Goal: Transaction & Acquisition: Purchase product/service

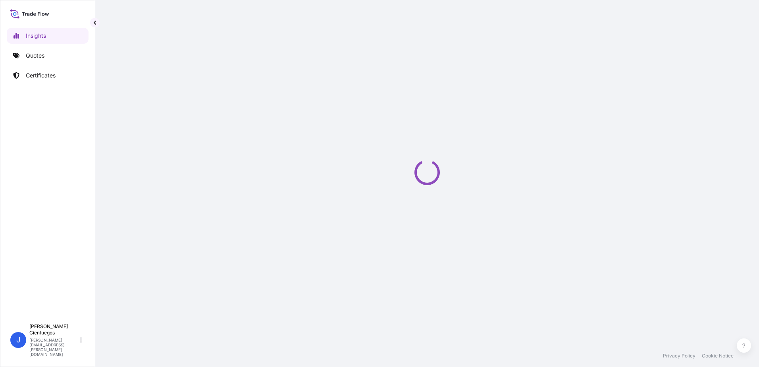
select select "2025"
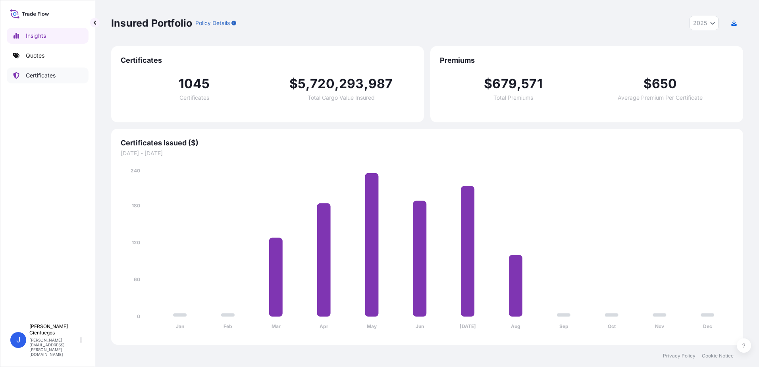
click at [39, 81] on link "Certificates" at bounding box center [48, 76] width 82 height 16
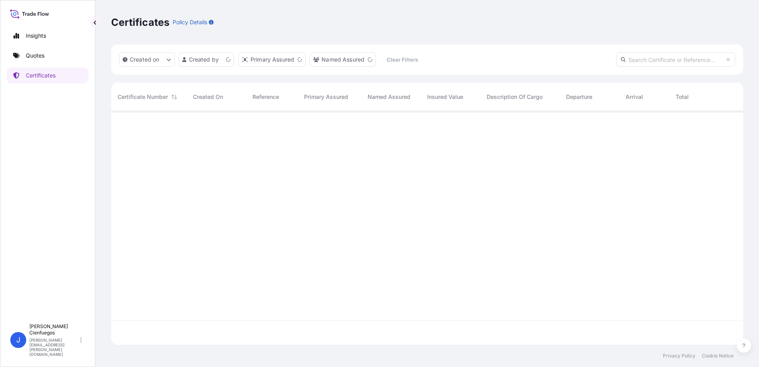
scroll to position [232, 626]
click at [59, 34] on link "Insights" at bounding box center [48, 36] width 82 height 16
select select "2025"
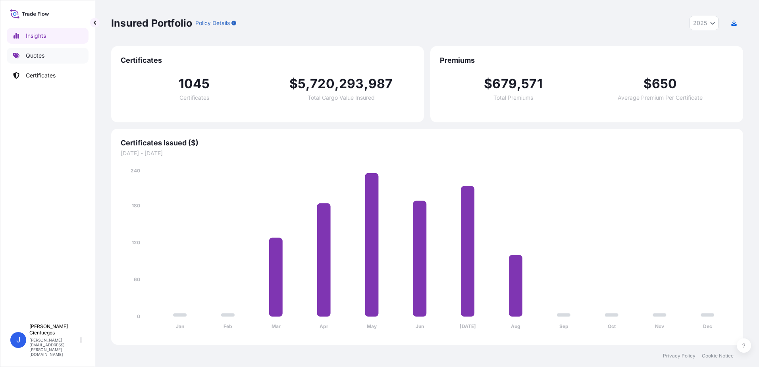
click at [37, 54] on p "Quotes" at bounding box center [35, 56] width 19 height 8
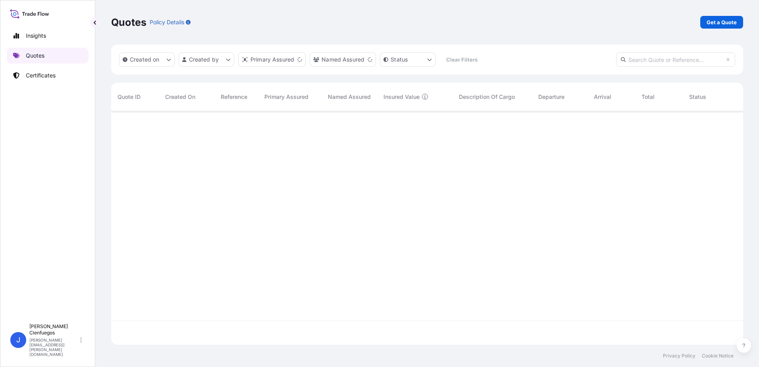
scroll to position [232, 626]
click at [715, 22] on p "Get a Quote" at bounding box center [722, 22] width 30 height 8
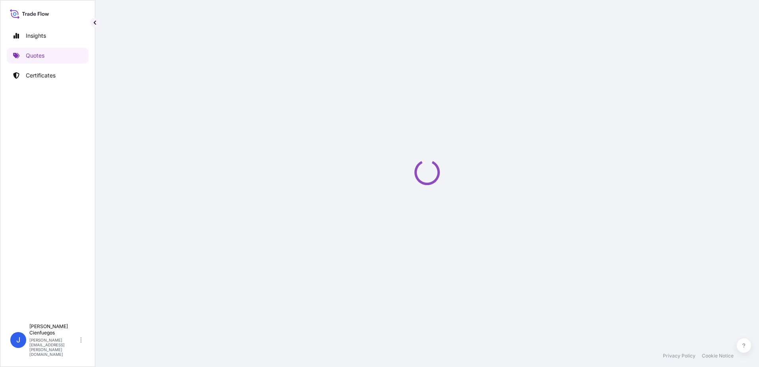
select select "Sea"
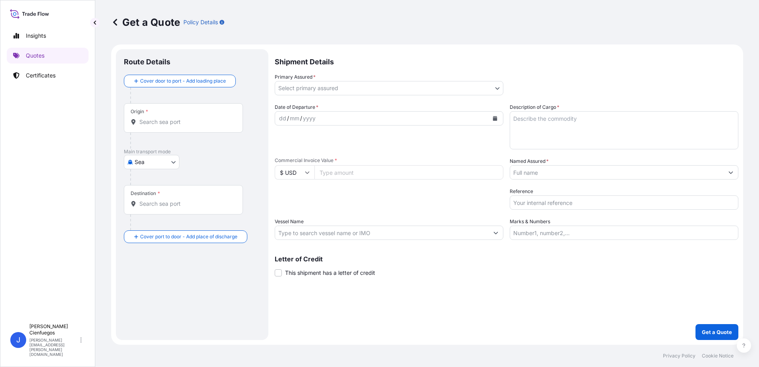
click at [562, 311] on div "Shipment Details Primary Assured * Select primary assured IXM SA CMOC Limited I…" at bounding box center [507, 194] width 464 height 291
